Goal: Find specific page/section: Find specific page/section

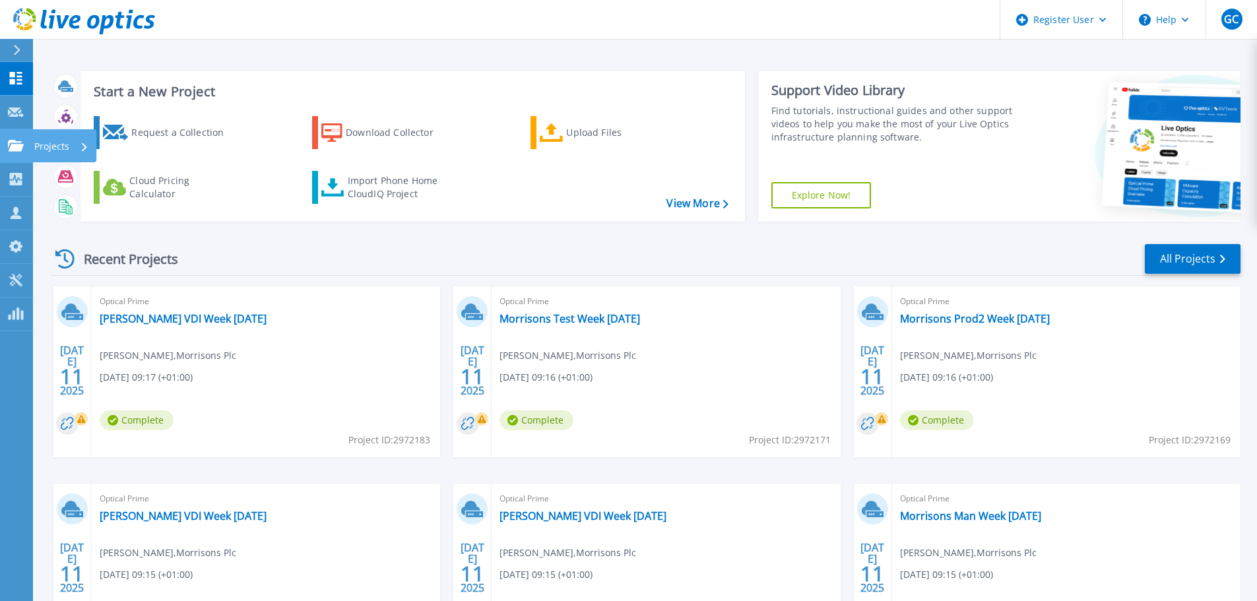
click at [15, 149] on icon at bounding box center [16, 145] width 16 height 11
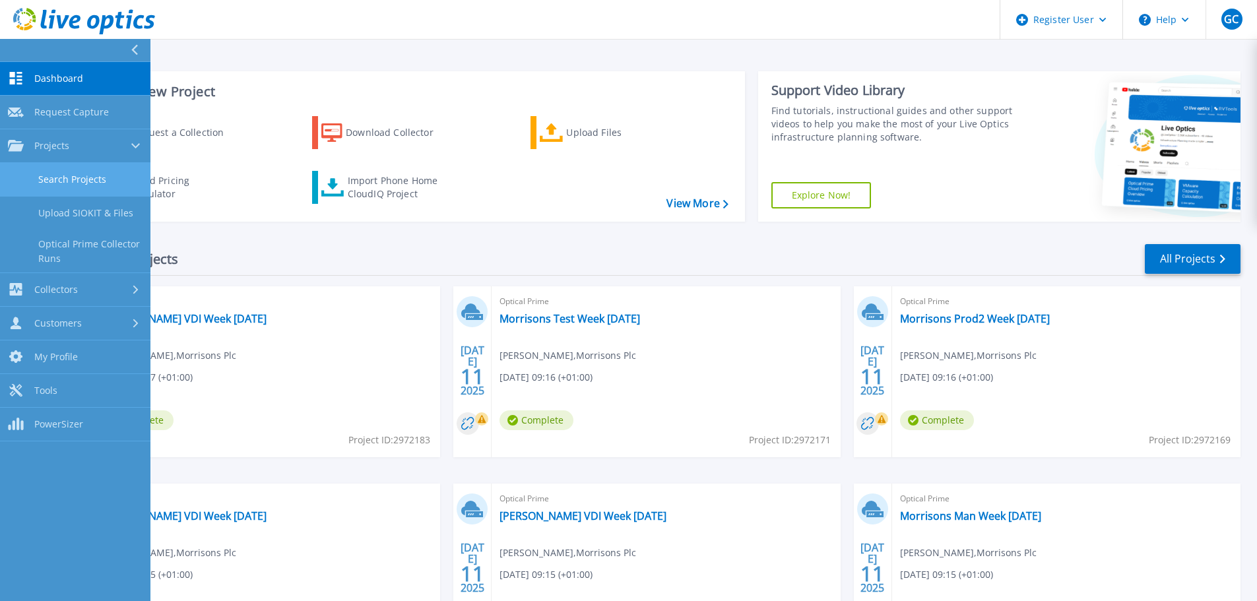
click at [74, 181] on link "Search Projects" at bounding box center [75, 180] width 150 height 34
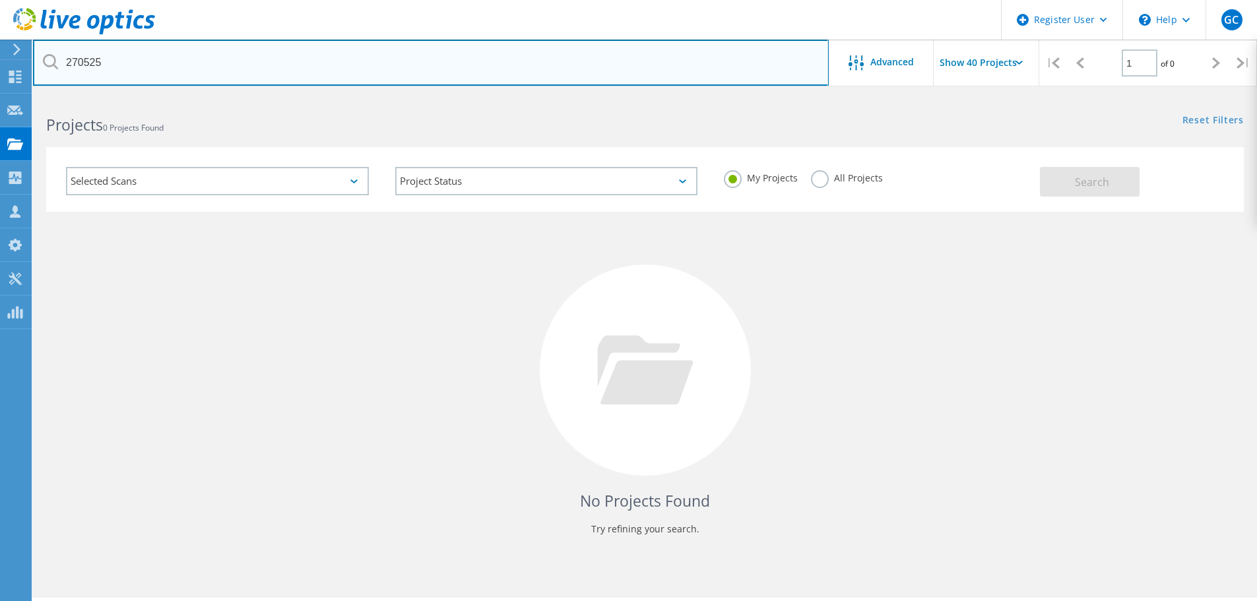
click at [135, 67] on input "270525" at bounding box center [431, 63] width 796 height 46
drag, startPoint x: 104, startPoint y: 65, endPoint x: 50, endPoint y: 65, distance: 53.4
click at [50, 65] on div "270525" at bounding box center [430, 63] width 795 height 46
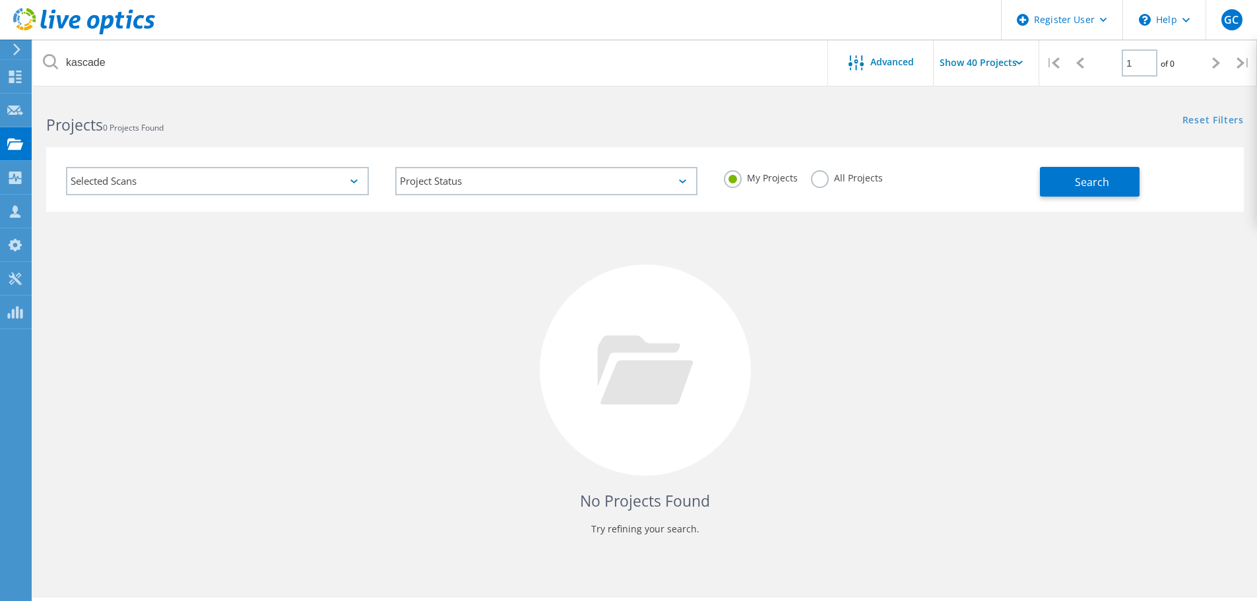
click at [841, 179] on label "All Projects" at bounding box center [847, 176] width 72 height 13
click at [0, 0] on input "All Projects" at bounding box center [0, 0] width 0 height 0
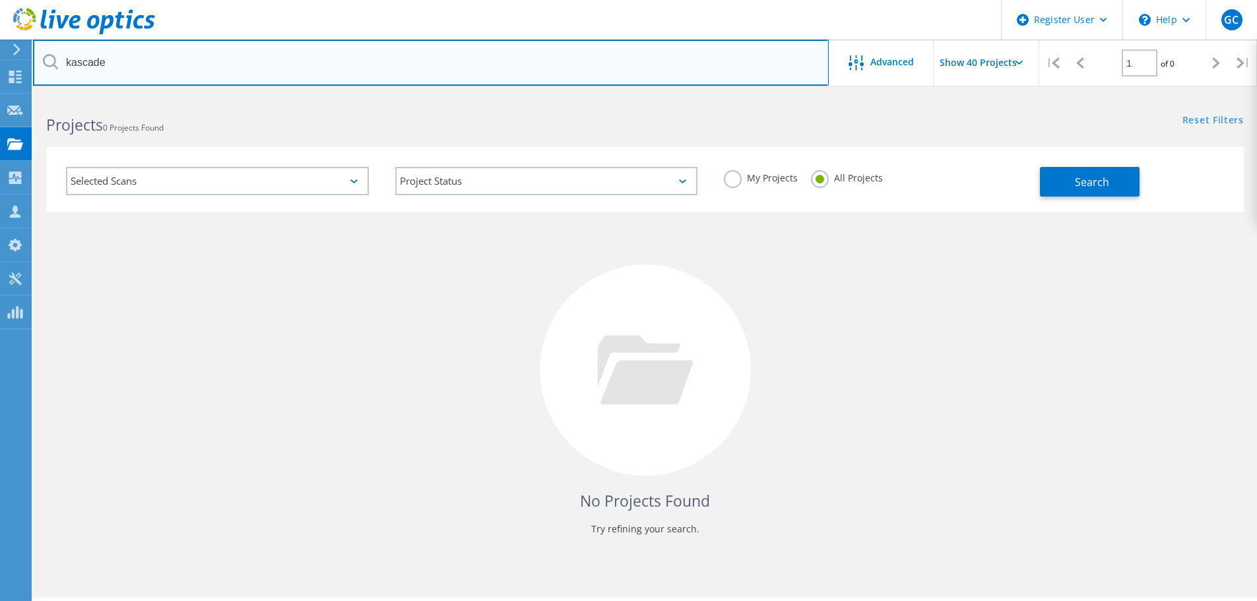
click at [137, 59] on input "kascade" at bounding box center [431, 63] width 796 height 46
click at [142, 60] on input "kascade" at bounding box center [431, 63] width 796 height 46
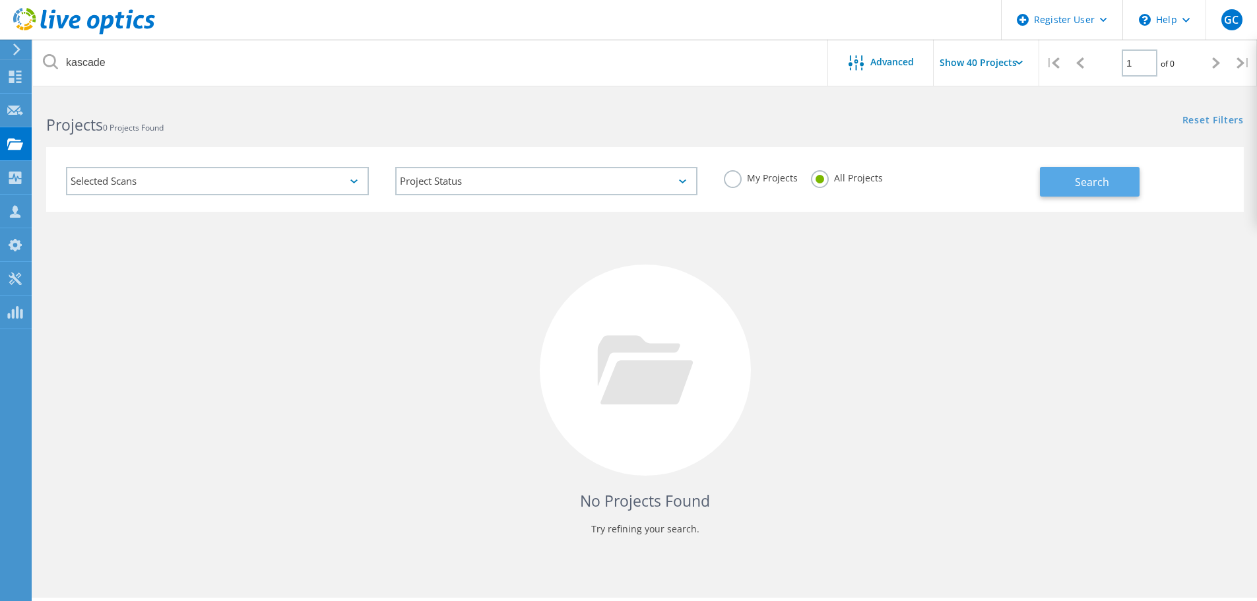
click at [1063, 181] on button "Search" at bounding box center [1090, 182] width 100 height 30
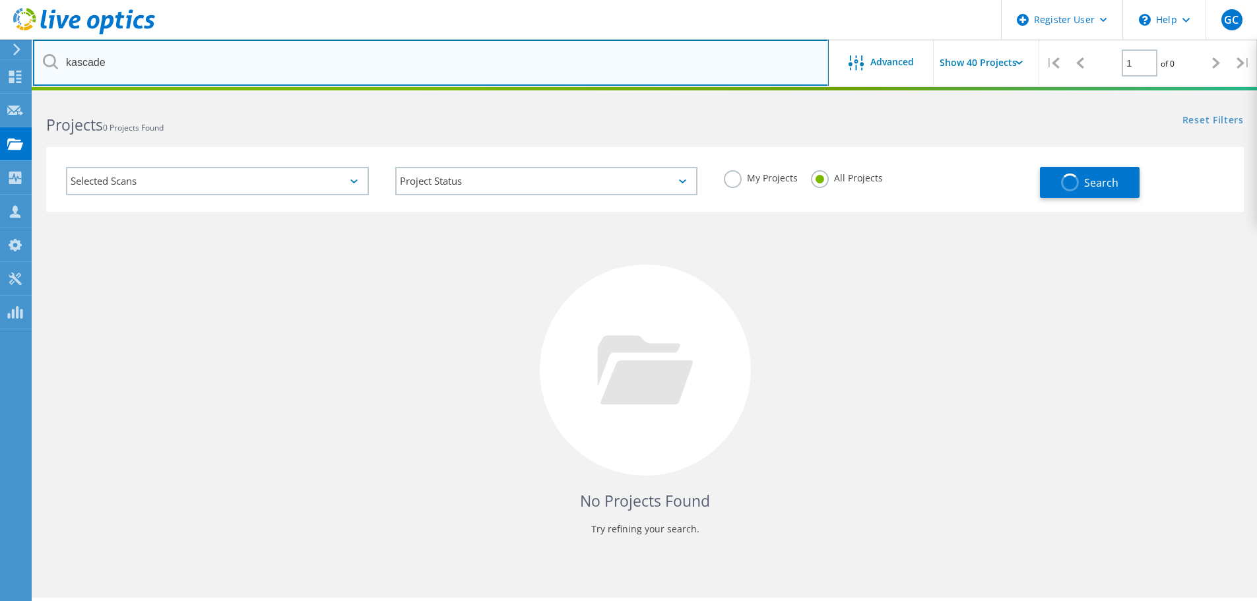
click at [151, 69] on input "kascade" at bounding box center [431, 63] width 796 height 46
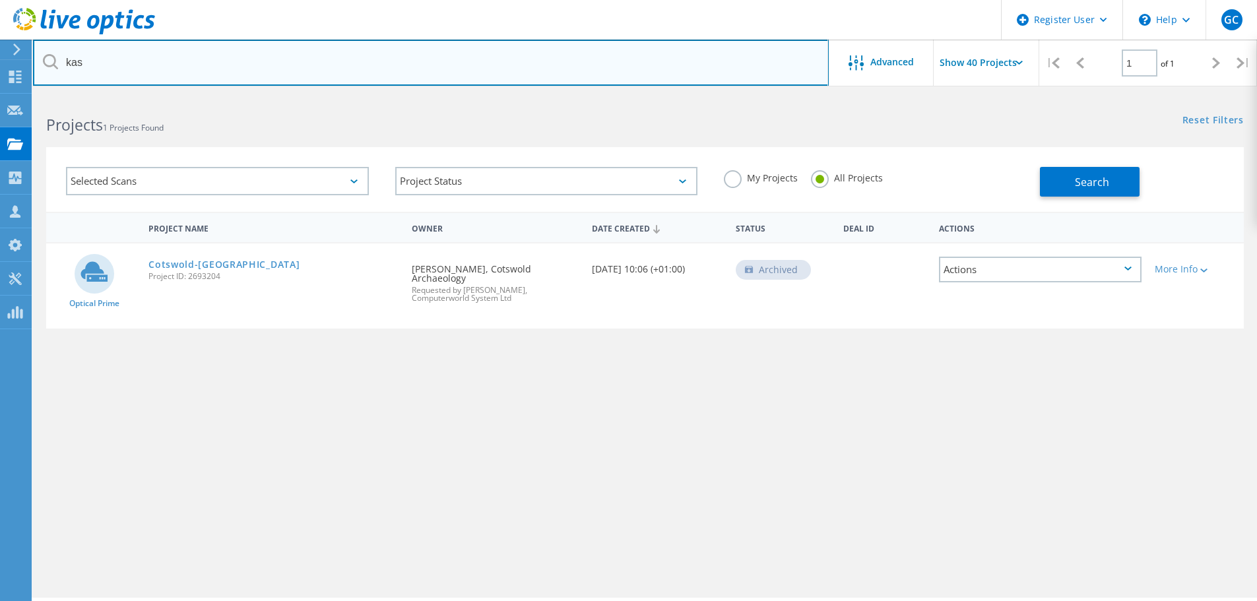
type input "kas"
